Goal: Task Accomplishment & Management: Manage account settings

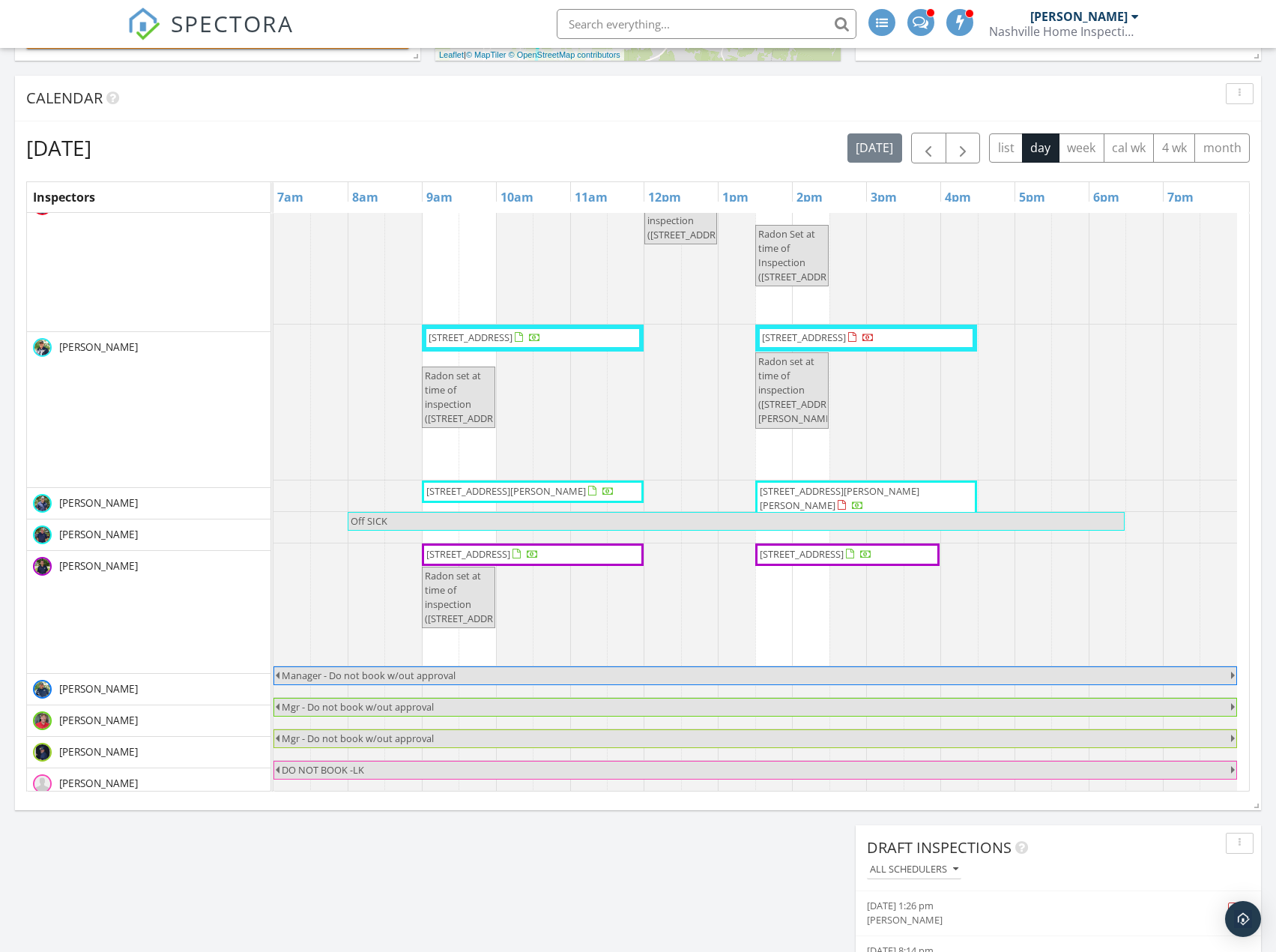
scroll to position [866, 0]
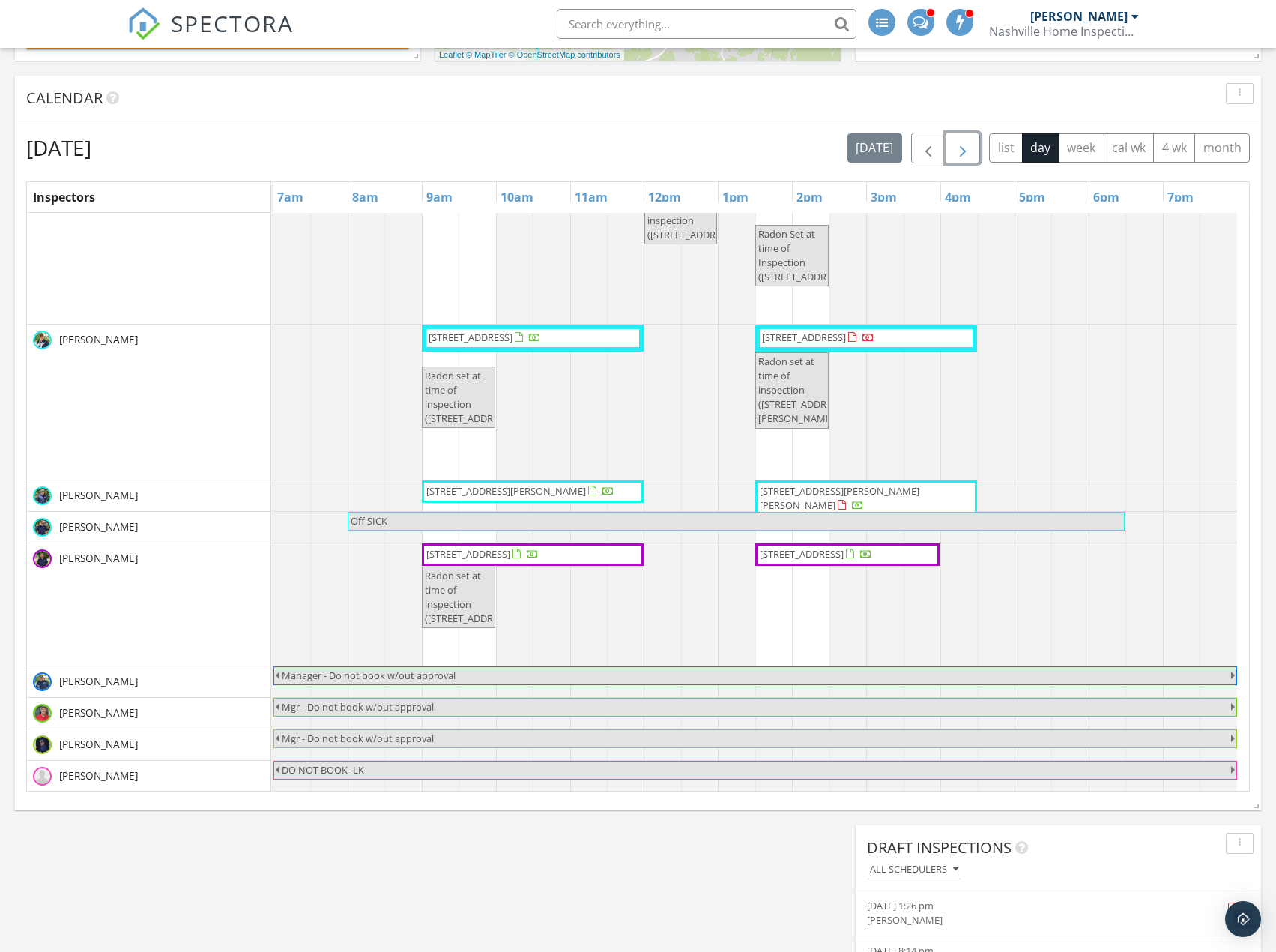
click at [967, 144] on span "button" at bounding box center [963, 149] width 18 height 18
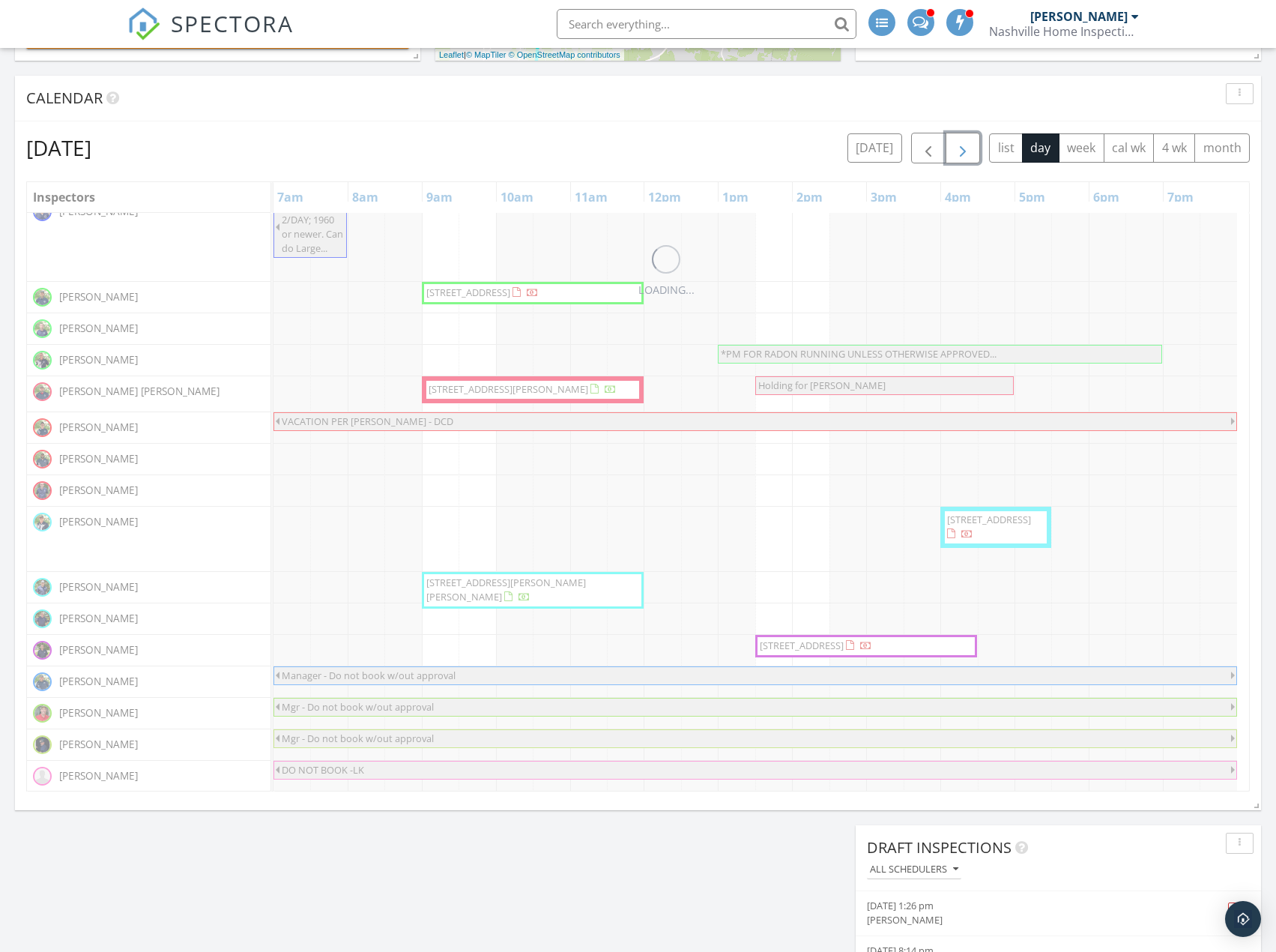
scroll to position [0, 0]
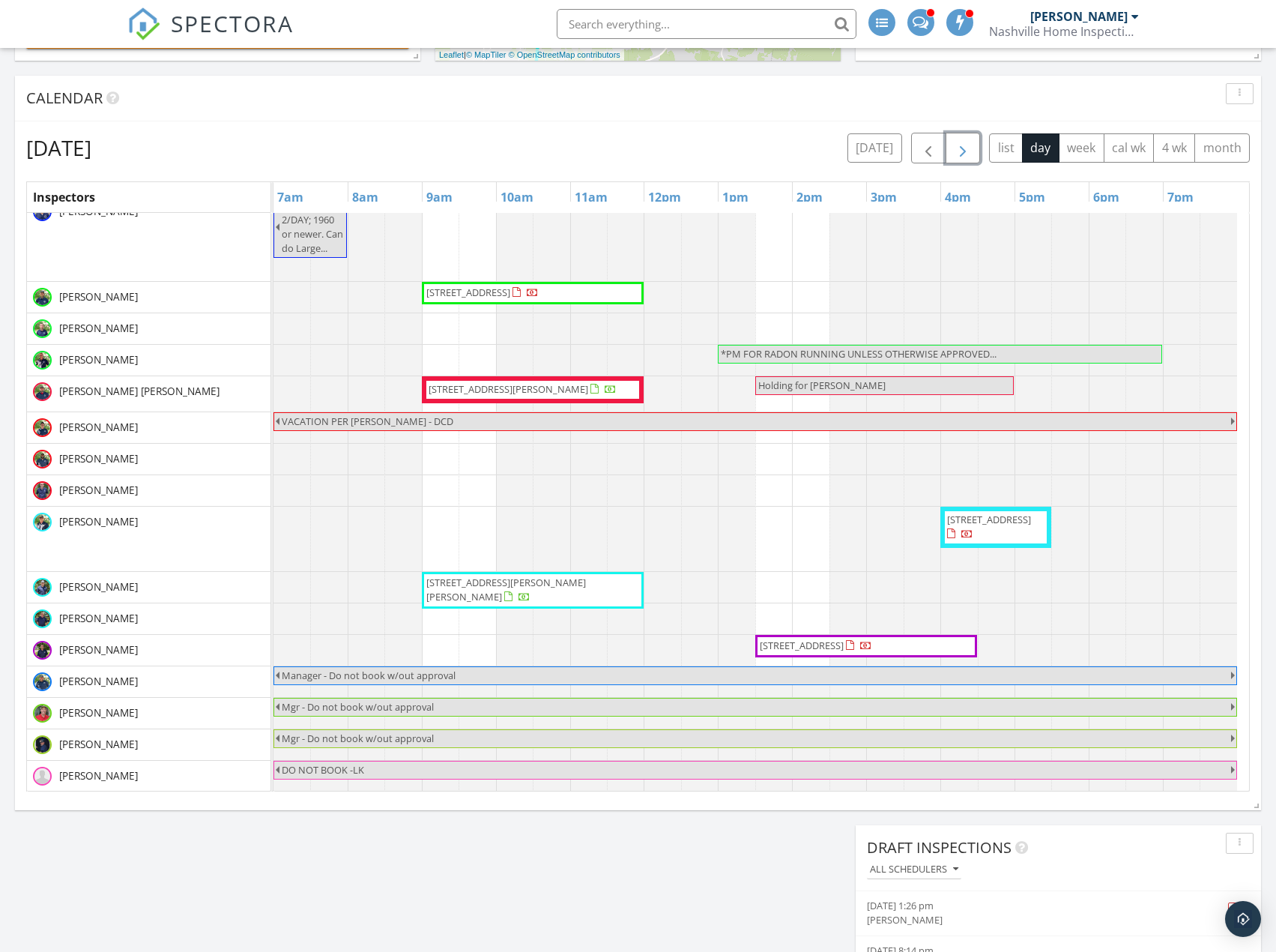
click at [973, 140] on button "button" at bounding box center [963, 148] width 35 height 31
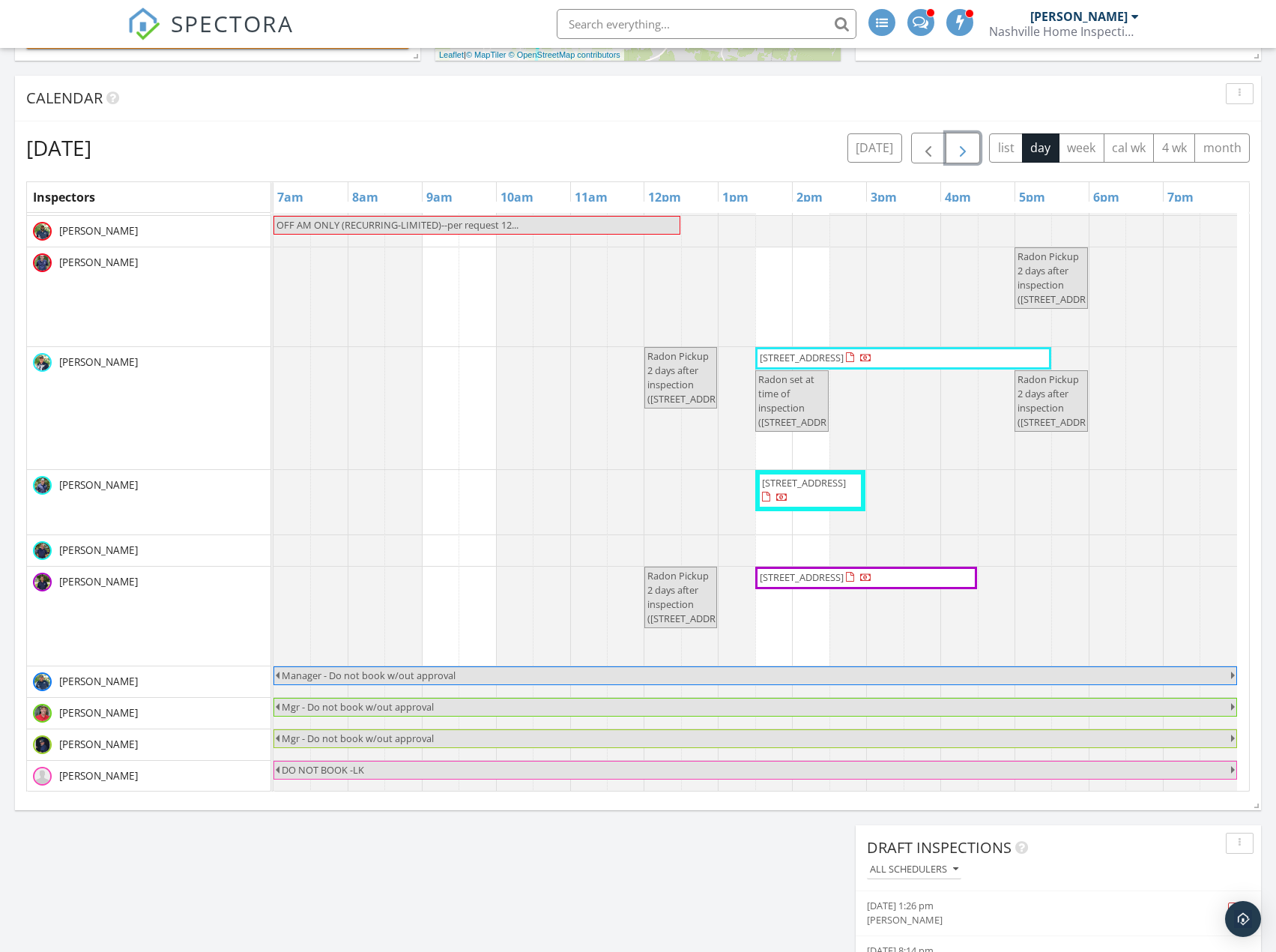
click at [973, 140] on button "button" at bounding box center [963, 148] width 35 height 31
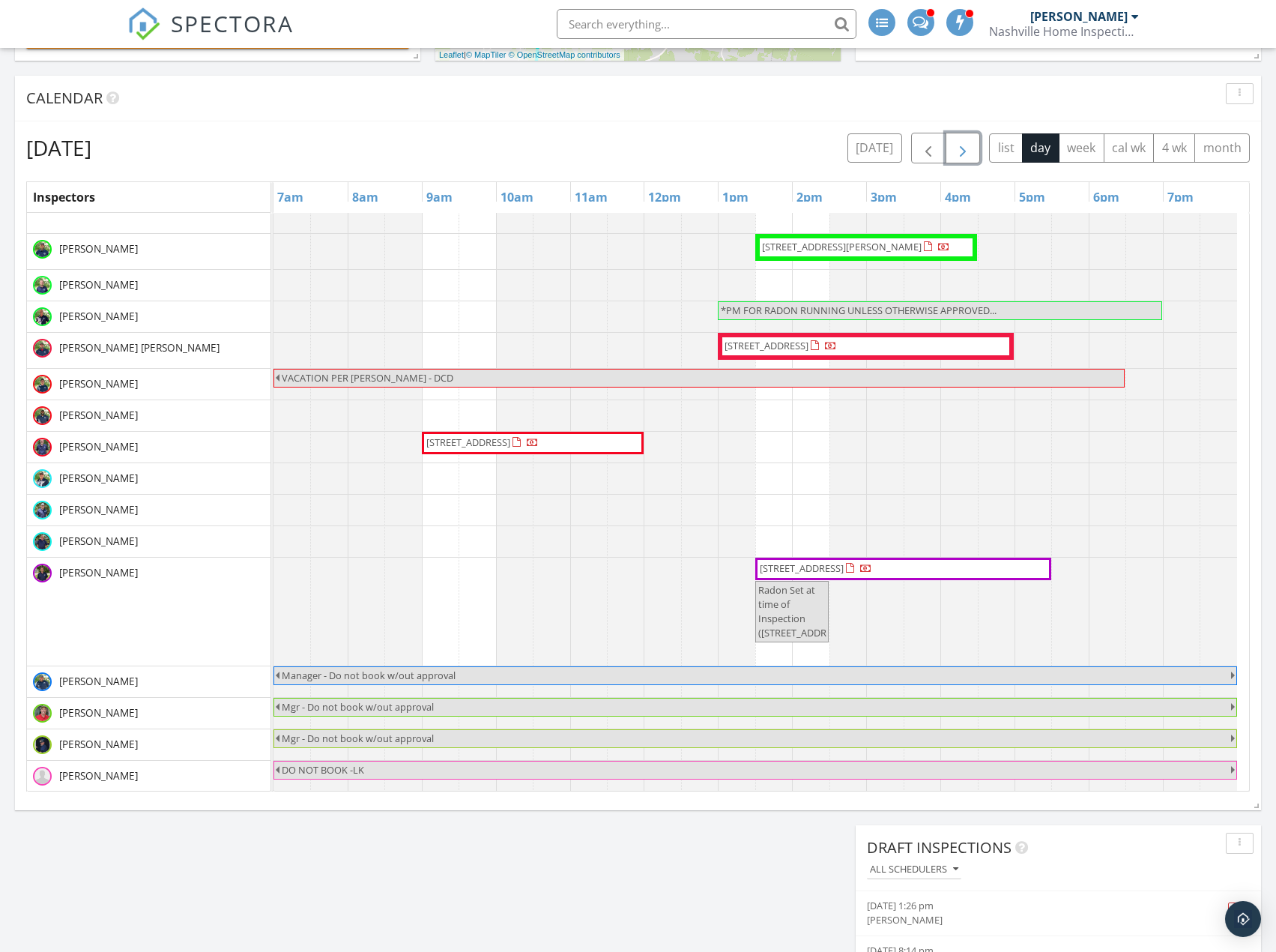
click at [973, 140] on button "button" at bounding box center [963, 148] width 35 height 31
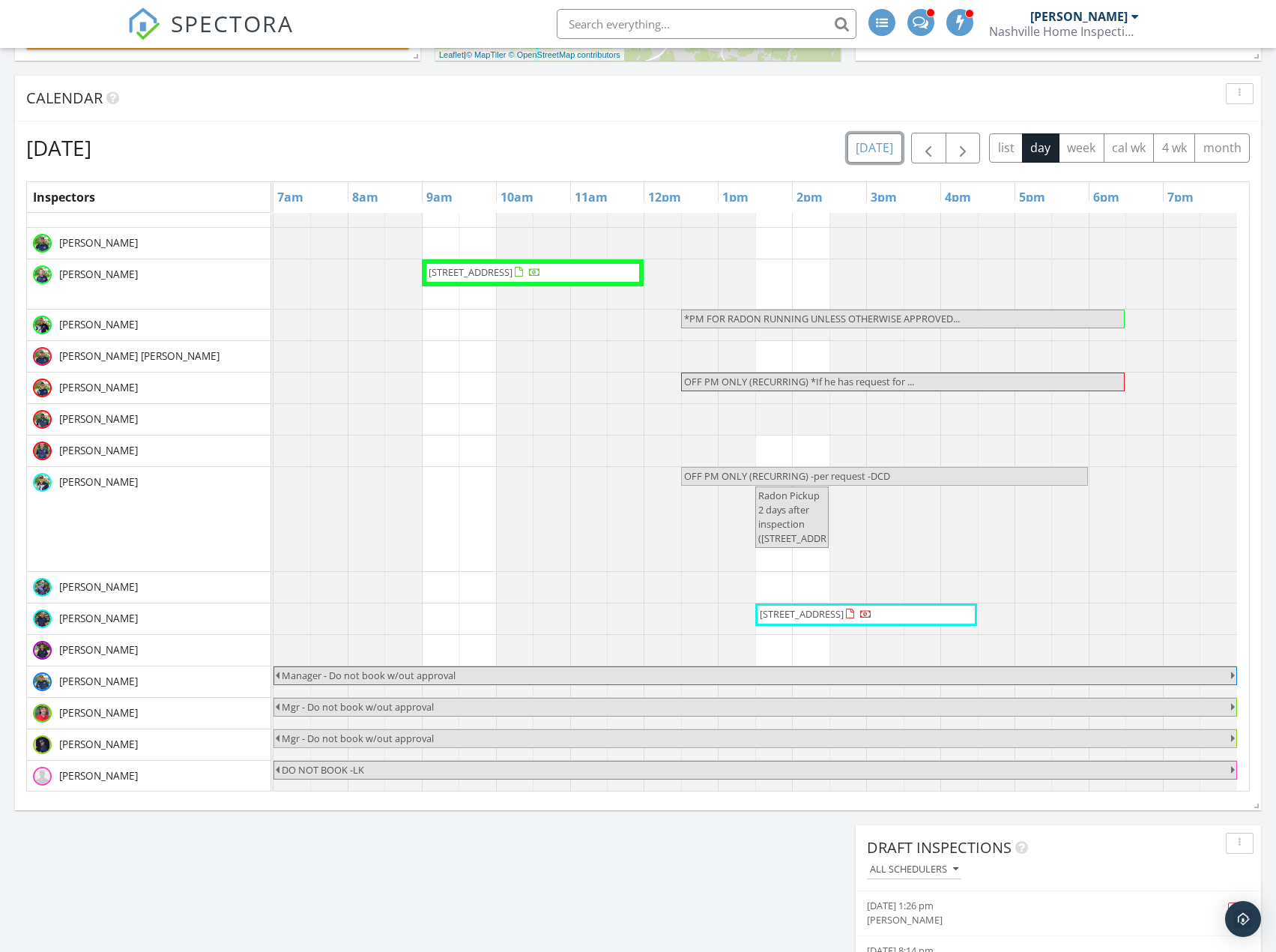
click at [882, 152] on button "today" at bounding box center [875, 148] width 55 height 30
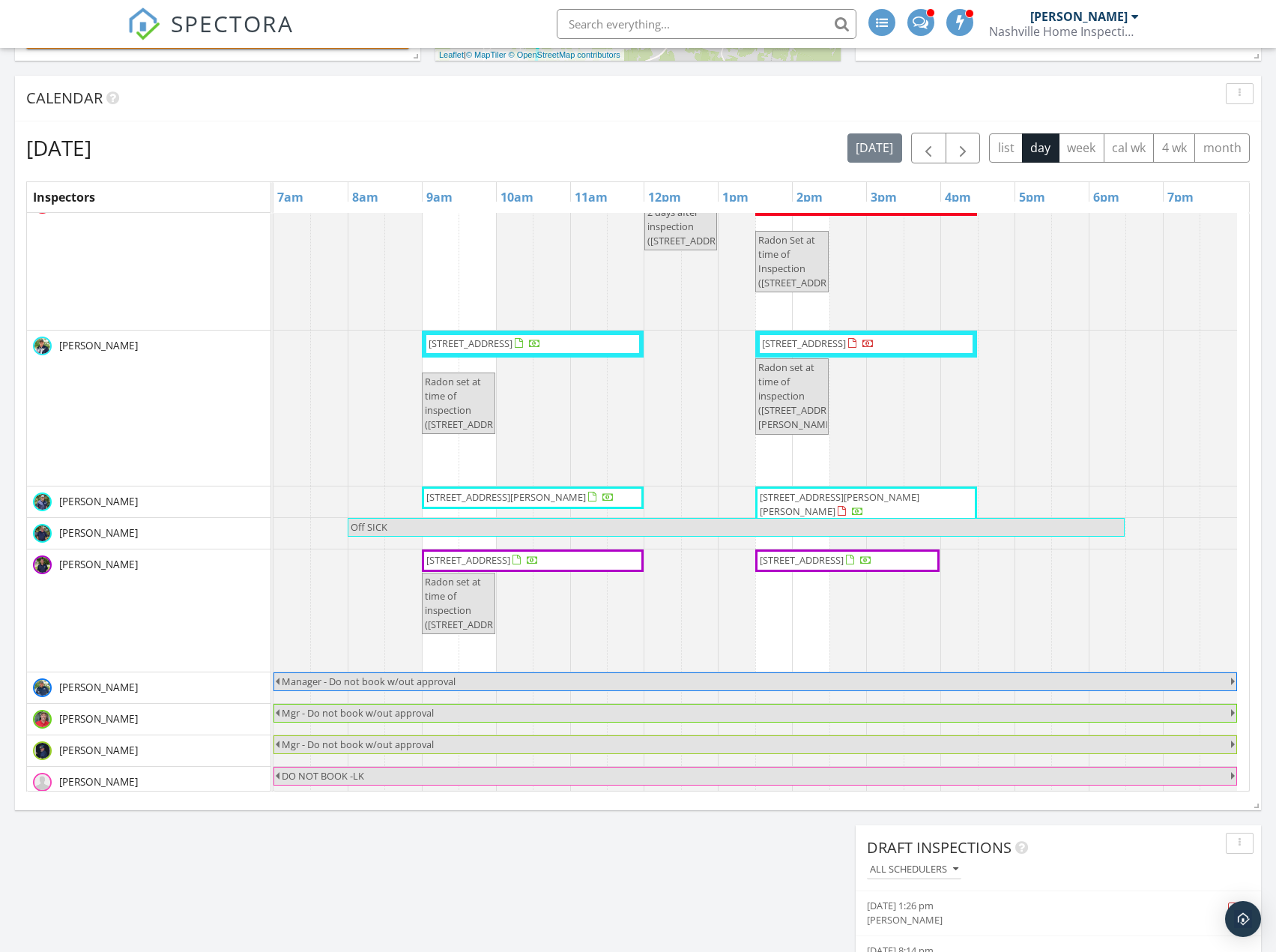
scroll to position [866, 0]
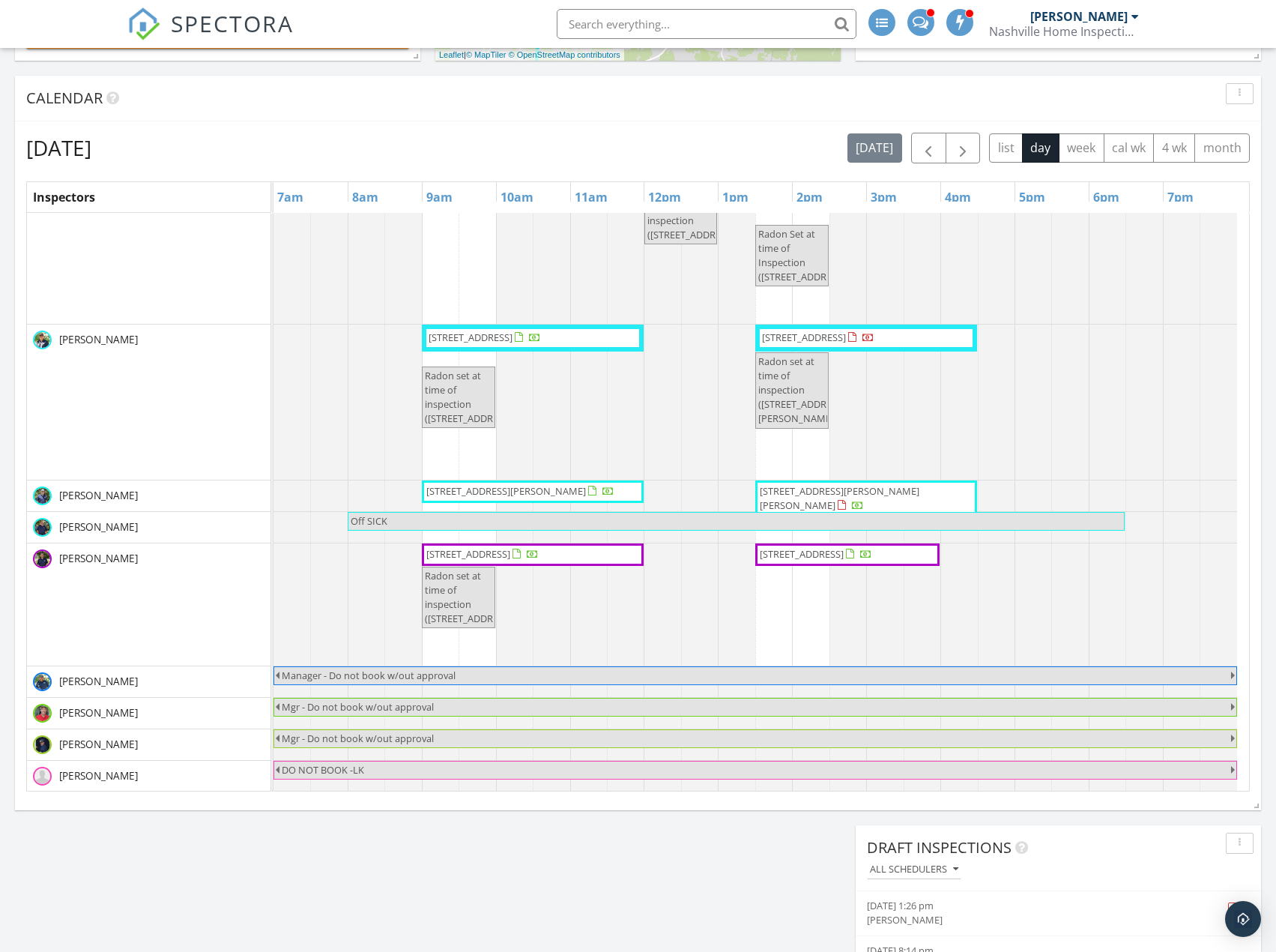
click at [807, 550] on span "245 Boxmere Pl, Nashville 37215" at bounding box center [801, 554] width 84 height 14
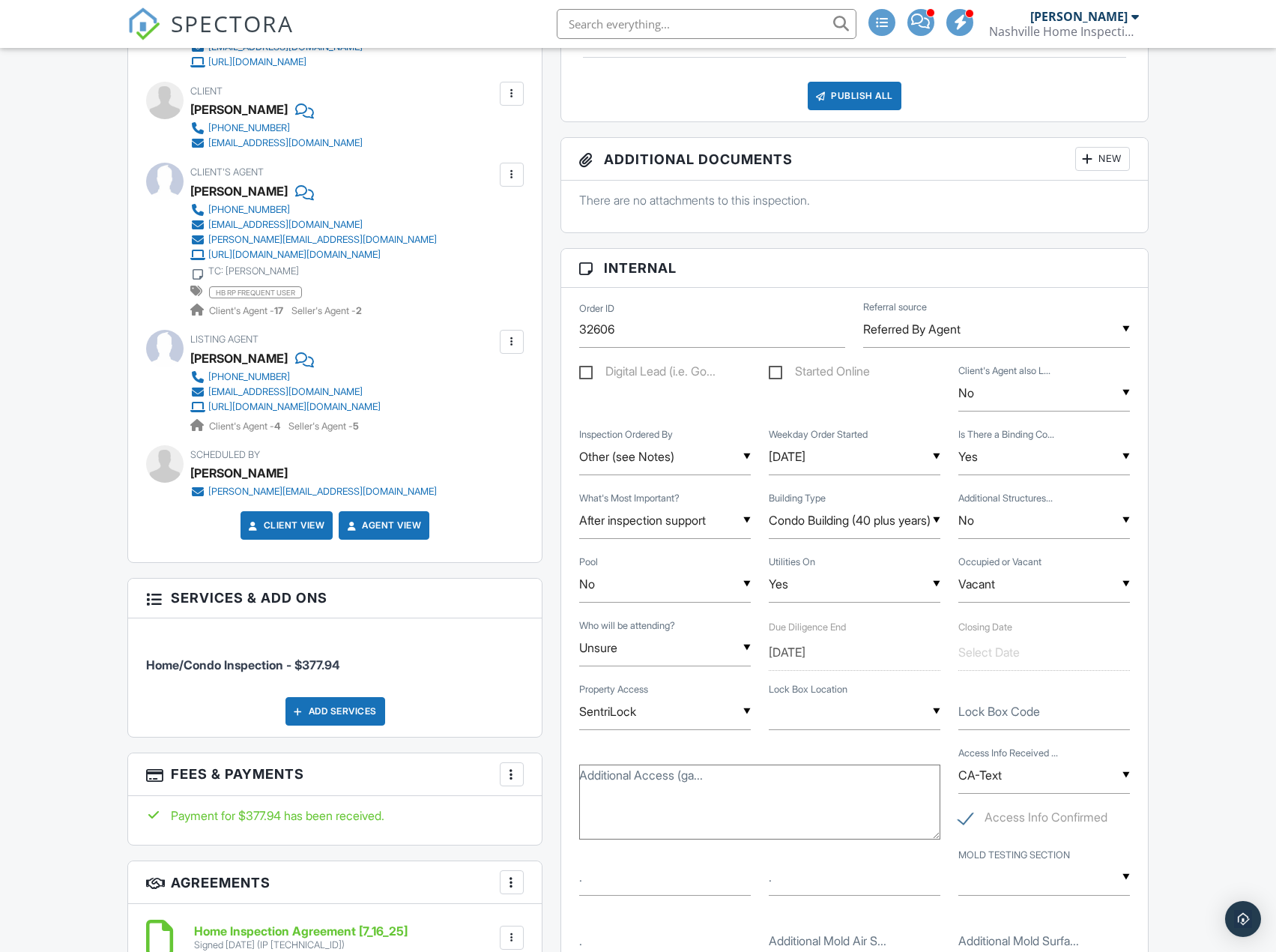
scroll to position [525, 0]
